Goal: Information Seeking & Learning: Learn about a topic

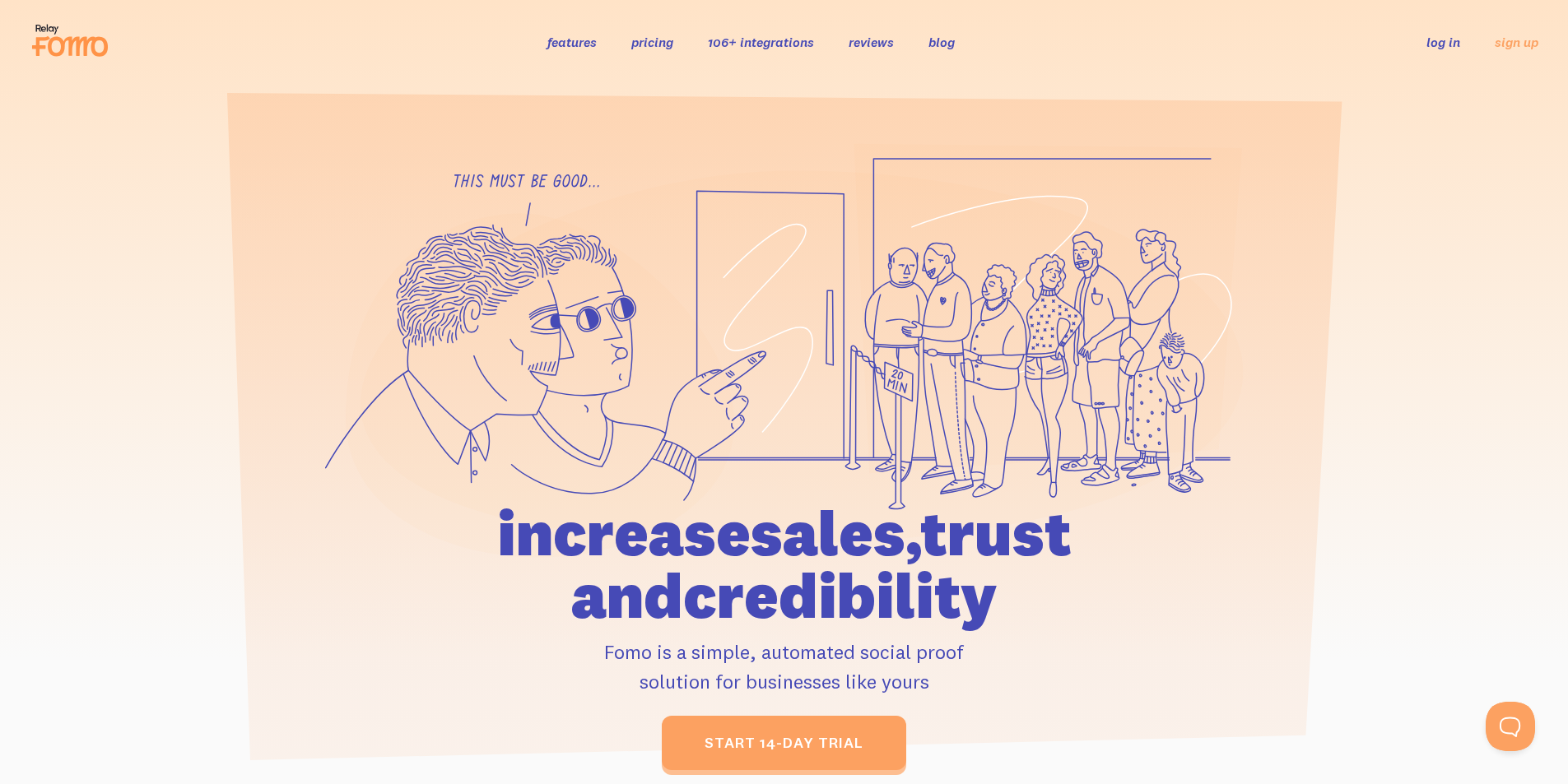
click at [963, 46] on ul "features pricing 106+ integrations reviews blog log in sign up" at bounding box center [758, 42] width 462 height 19
click at [951, 43] on link "blog" at bounding box center [942, 42] width 26 height 17
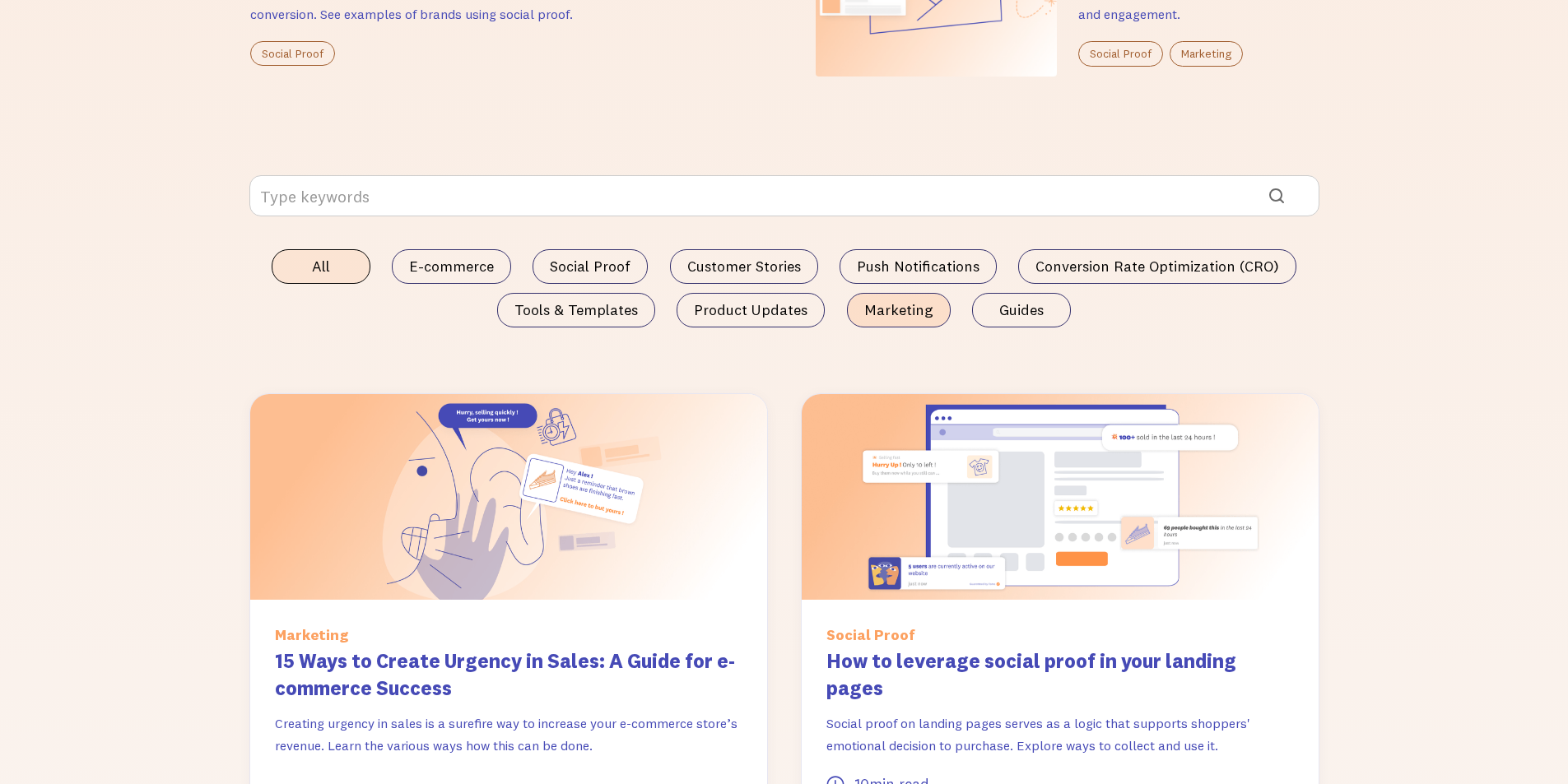
scroll to position [877, 0]
click at [907, 316] on span "Marketing" at bounding box center [899, 310] width 70 height 17
click at [0, 0] on input "Marketing" at bounding box center [0, 0] width 0 height 0
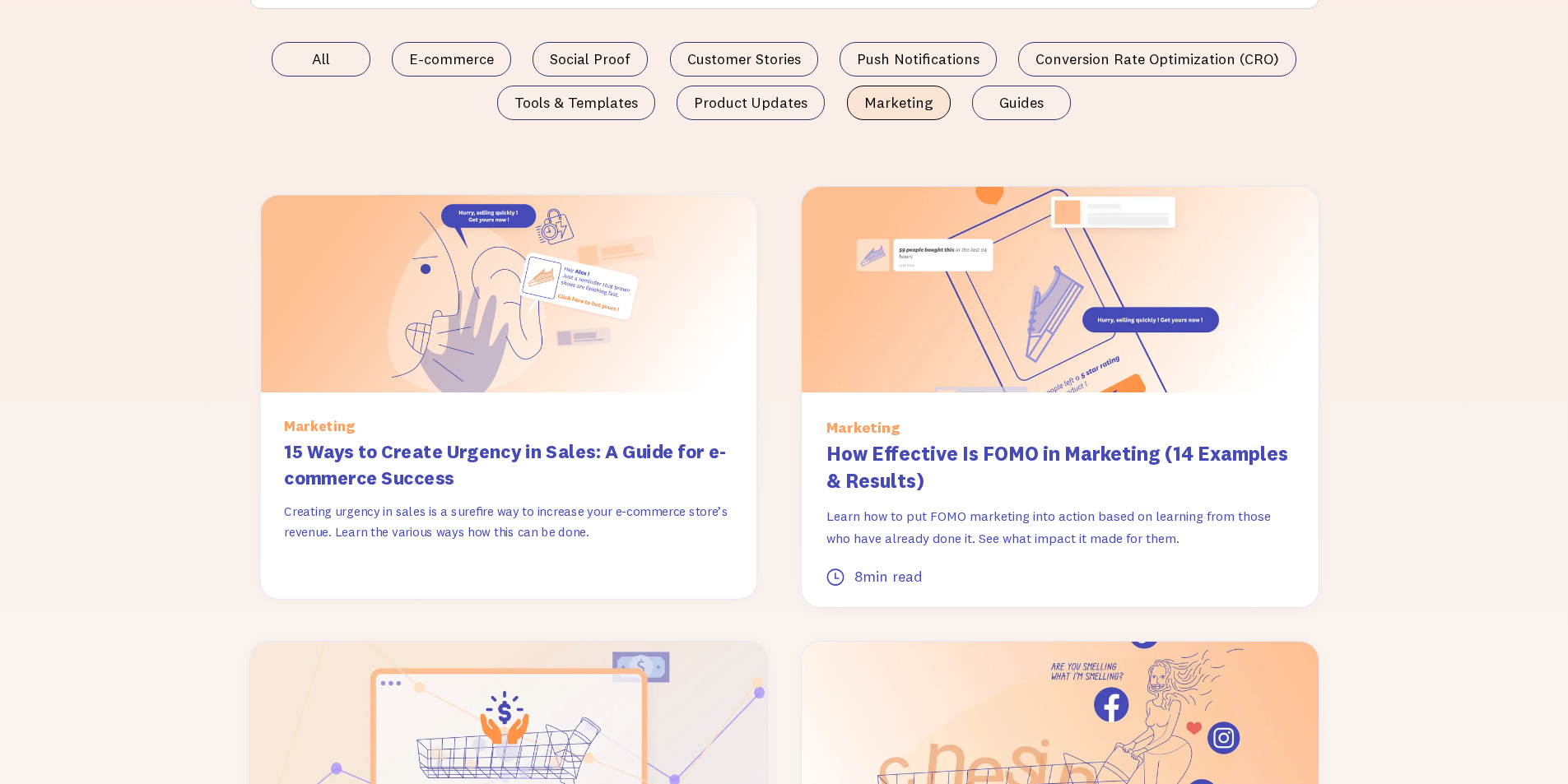
scroll to position [1239, 0]
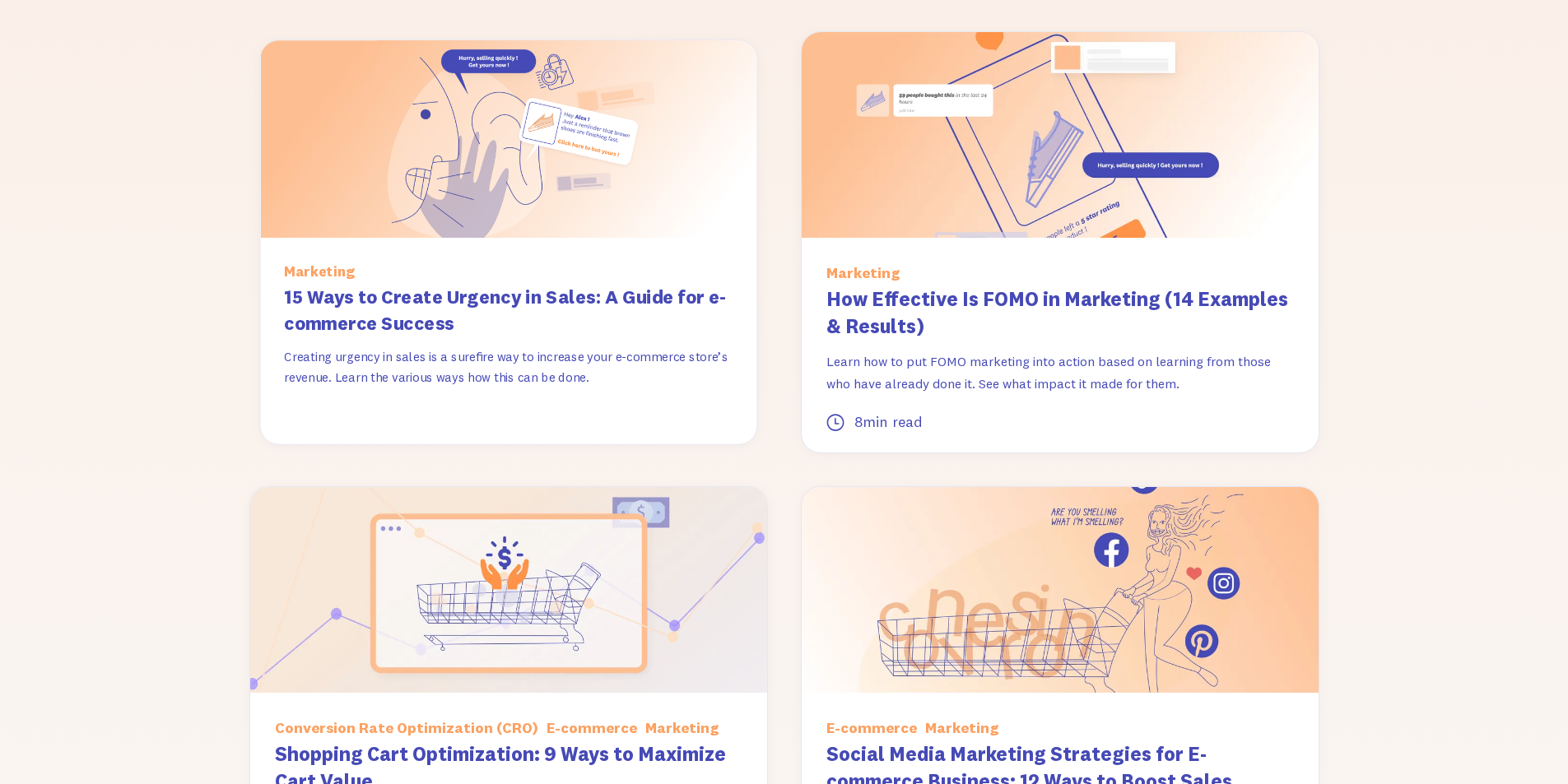
click at [469, 301] on h3 "15 Ways to Create Urgency in Sales: A Guide for e-commerce Success" at bounding box center [509, 311] width 449 height 54
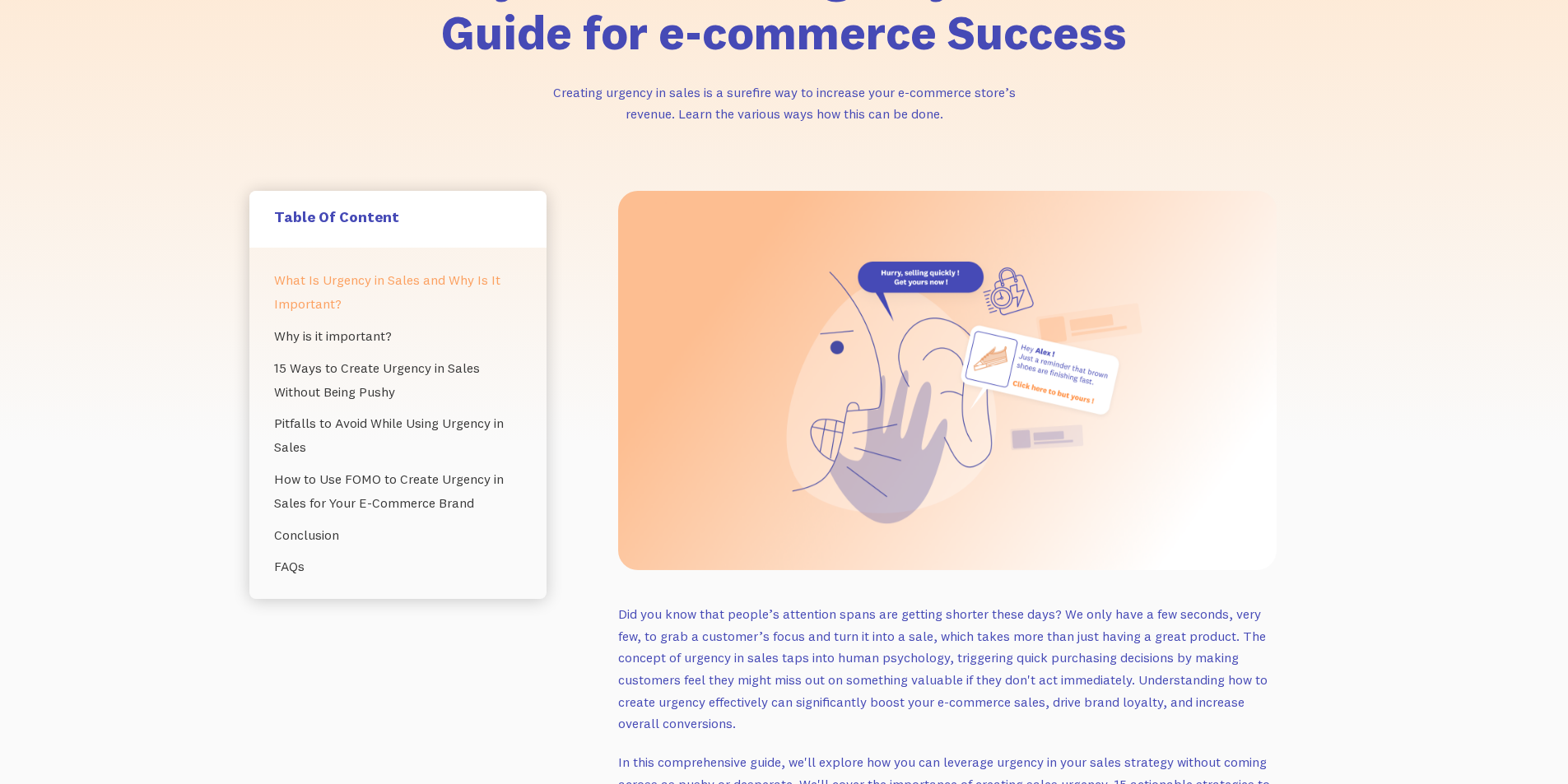
scroll to position [220, 0]
